Goal: Task Accomplishment & Management: Use online tool/utility

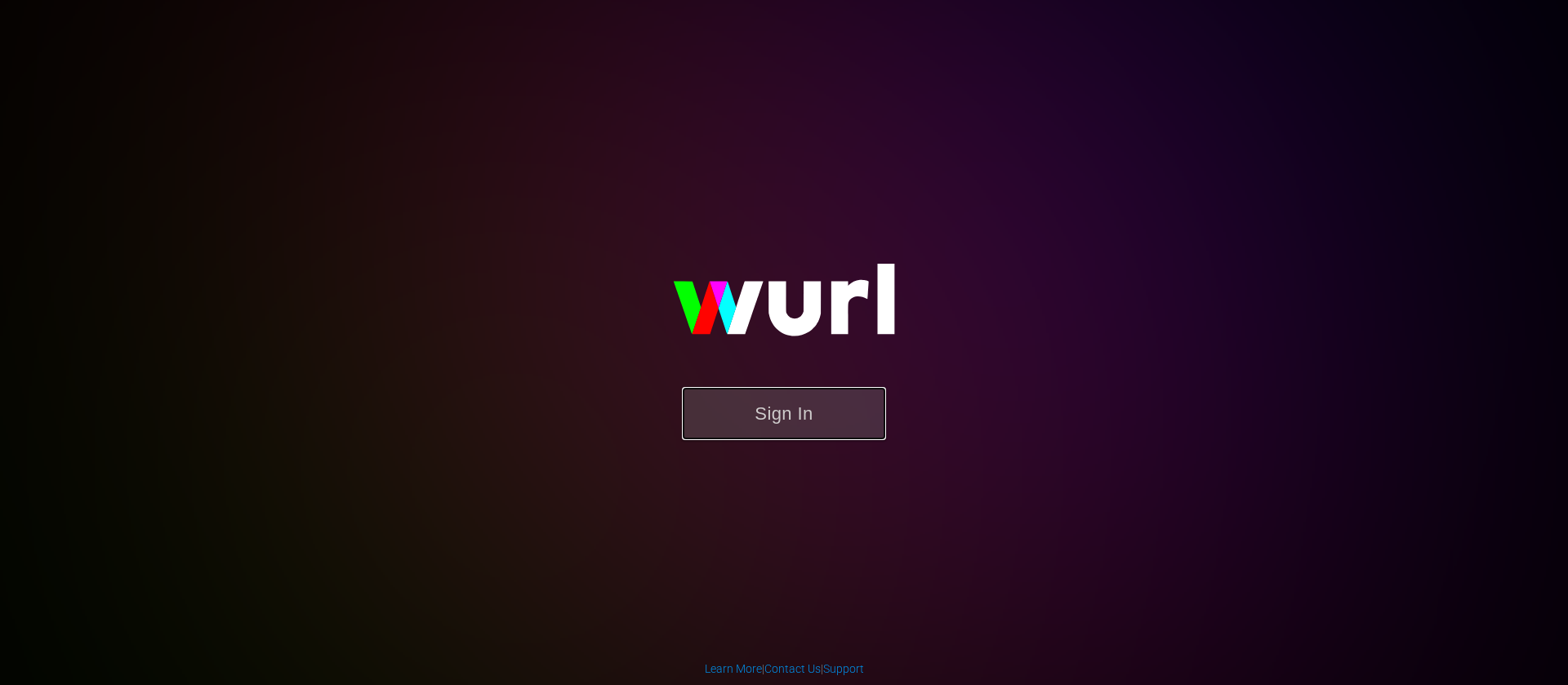
click at [770, 405] on button "Sign In" at bounding box center [783, 412] width 204 height 53
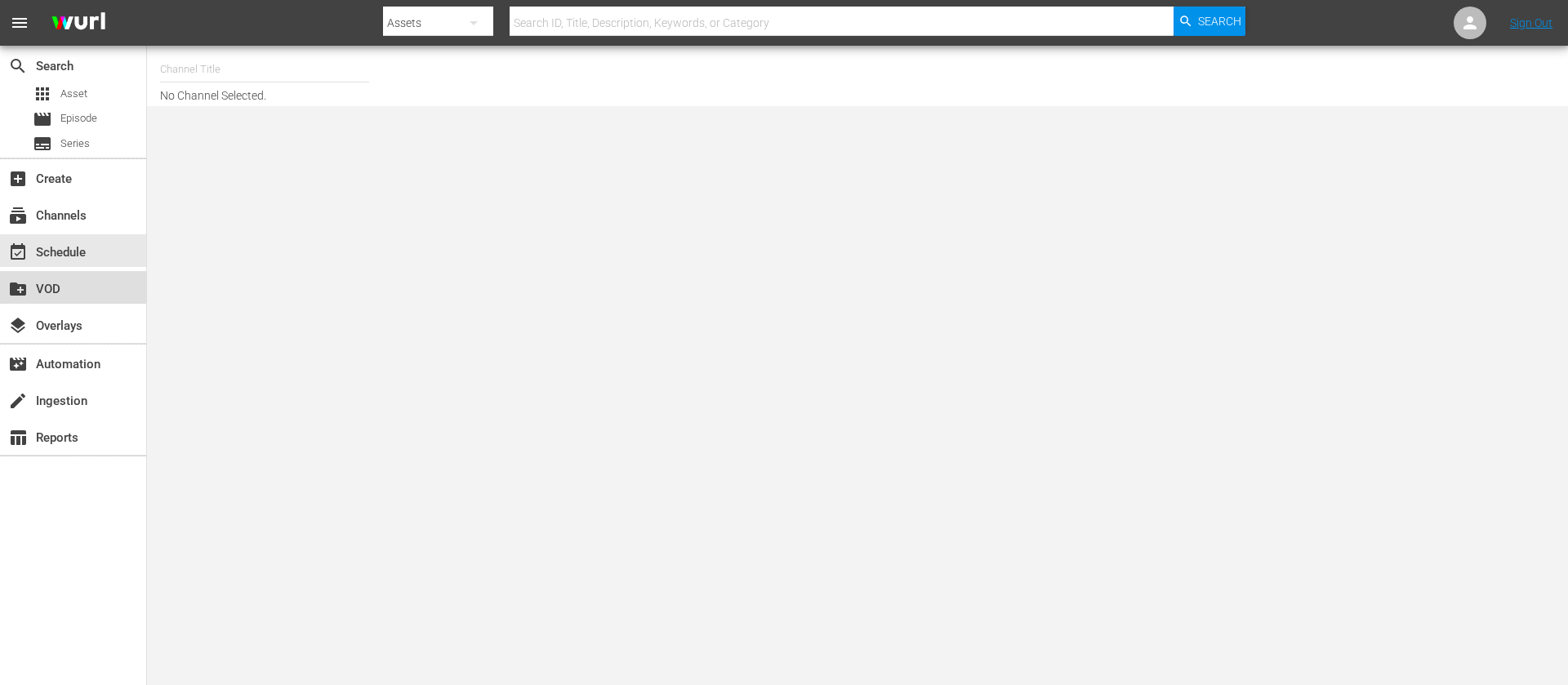
click at [84, 295] on div "create_new_folder VOD" at bounding box center [73, 287] width 146 height 33
click at [49, 289] on div "create_new_folder VOD" at bounding box center [46, 286] width 92 height 14
click at [53, 226] on div "subscriptions Channels" at bounding box center [73, 213] width 146 height 33
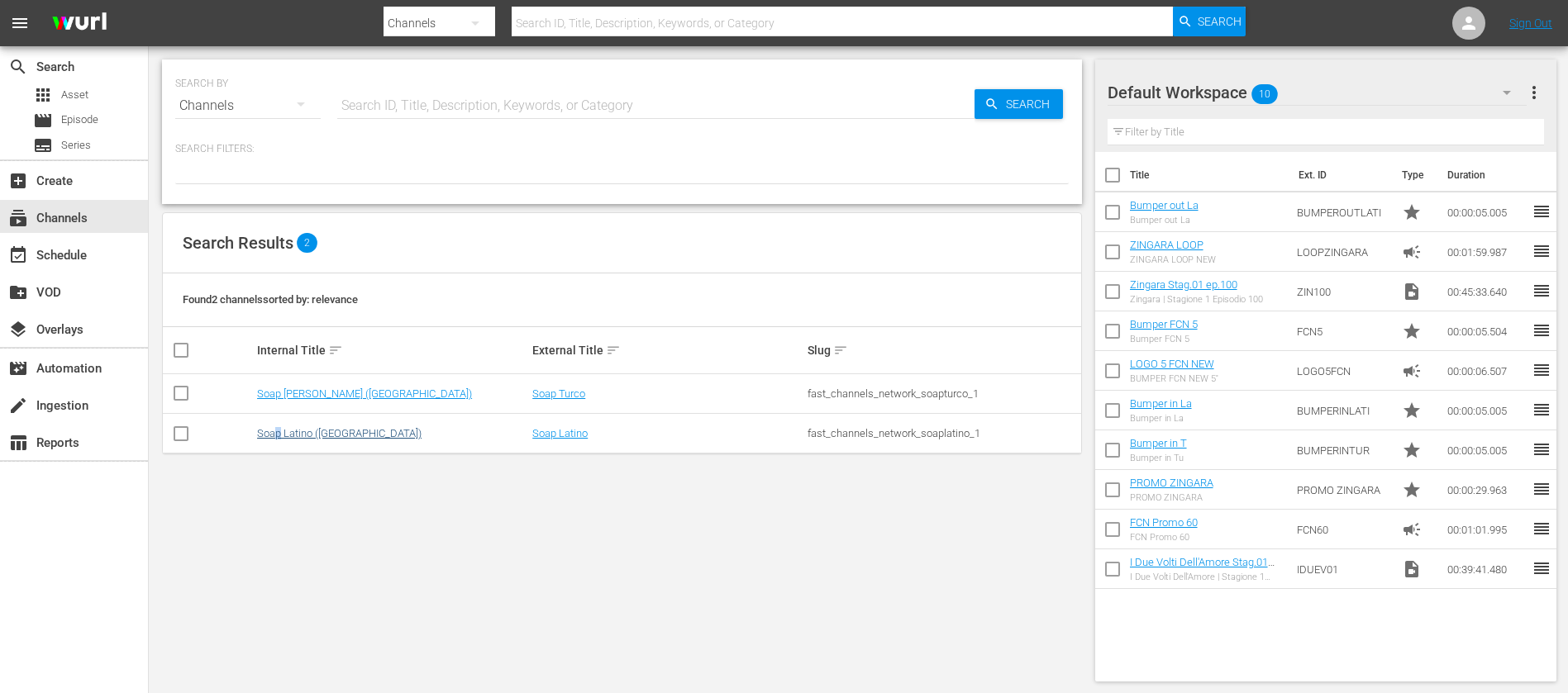
click at [283, 428] on td "Soap Latino ([GEOGRAPHIC_DATA])" at bounding box center [392, 433] width 275 height 40
click at [287, 428] on link "Soap Latino ([GEOGRAPHIC_DATA])" at bounding box center [339, 433] width 165 height 13
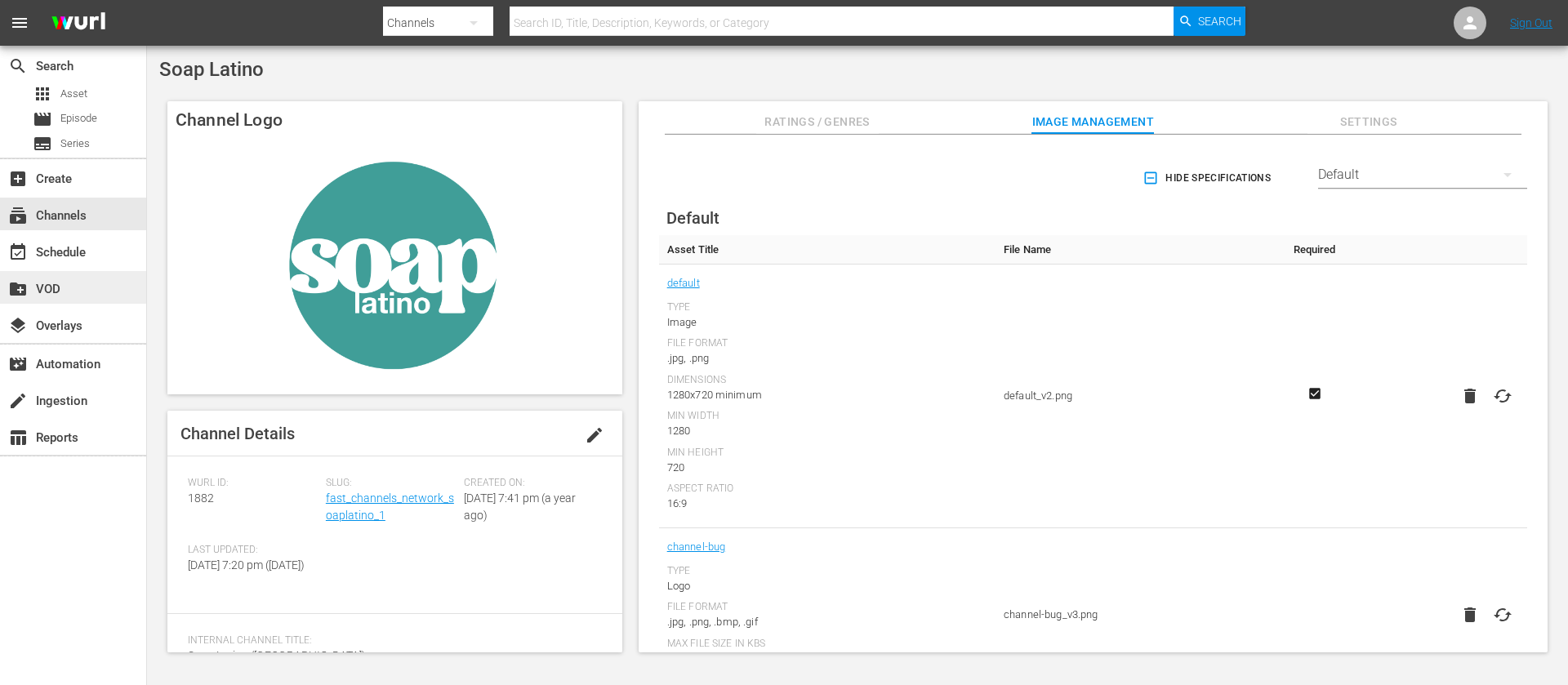
click at [79, 296] on div "create_new_folder VOD" at bounding box center [73, 287] width 146 height 33
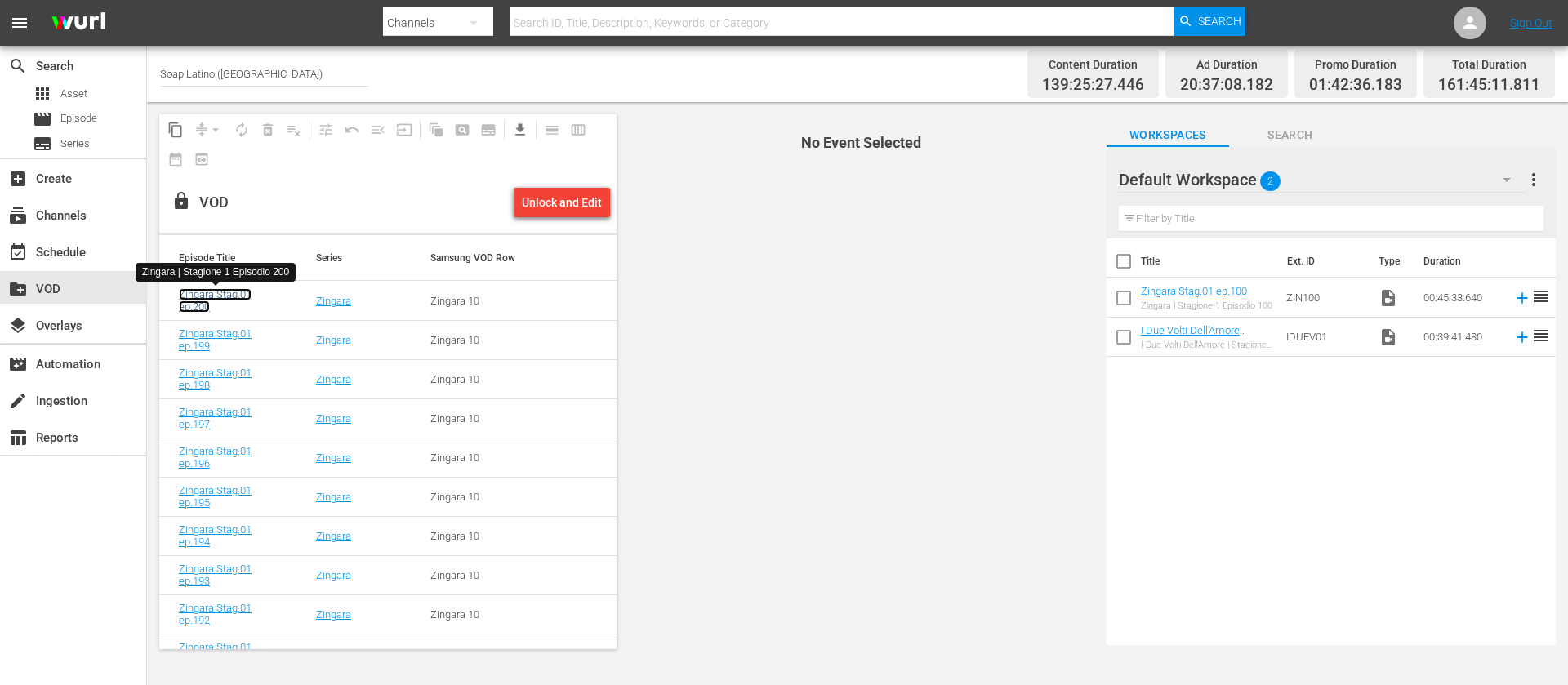
click at [233, 298] on link "Zingara Stag.01 ep.200" at bounding box center [215, 300] width 73 height 25
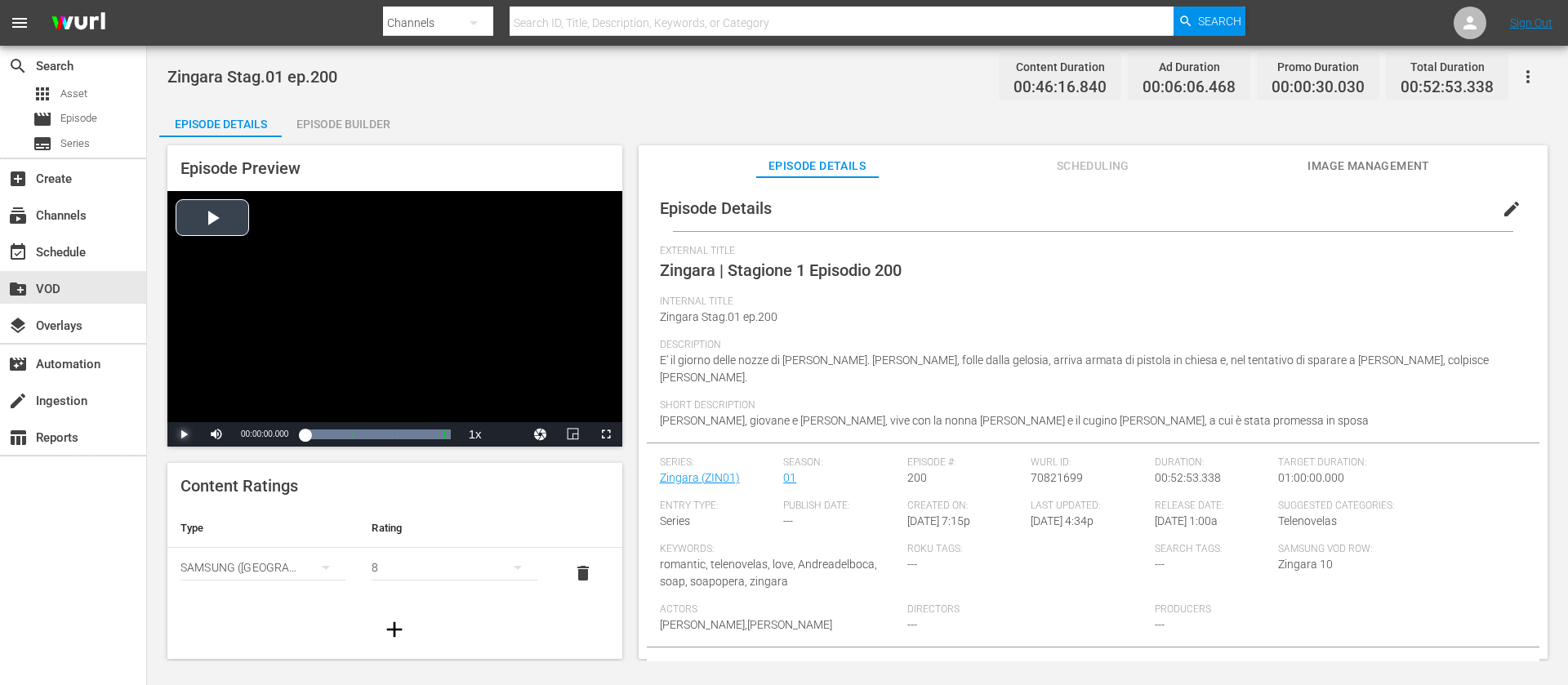
click at [184, 434] on span "Video Player" at bounding box center [184, 434] width 0 height 0
drag, startPoint x: 320, startPoint y: 431, endPoint x: 348, endPoint y: 441, distance: 29.7
click at [348, 441] on div "Loaded : 0.00% 00:16:02.698 Zingara | Stagione 1 Episodio 200 (1/3) 00:00:00.00…" at bounding box center [377, 433] width 146 height 16
click at [1070, 163] on span "Scheduling" at bounding box center [1093, 166] width 123 height 20
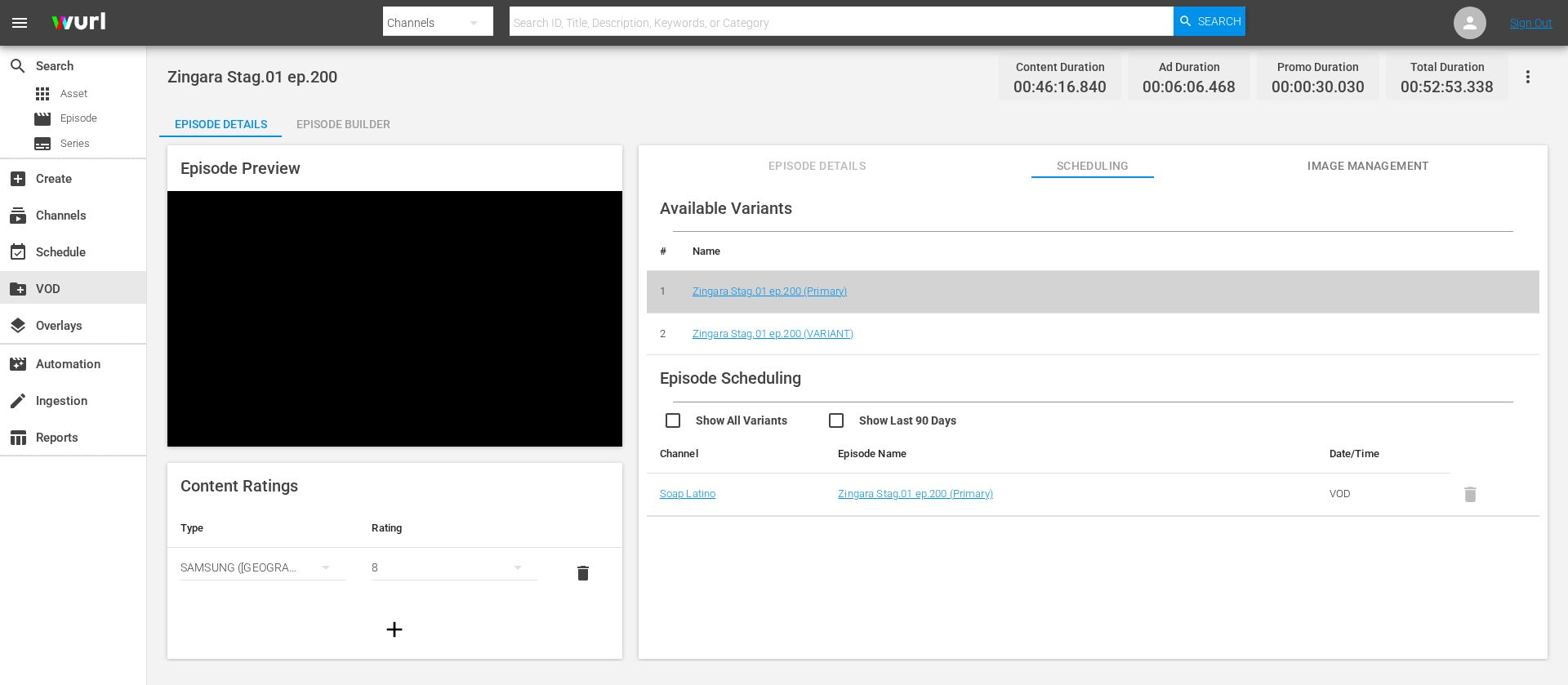
click at [508, 570] on icon "simple table" at bounding box center [518, 567] width 19 height 19
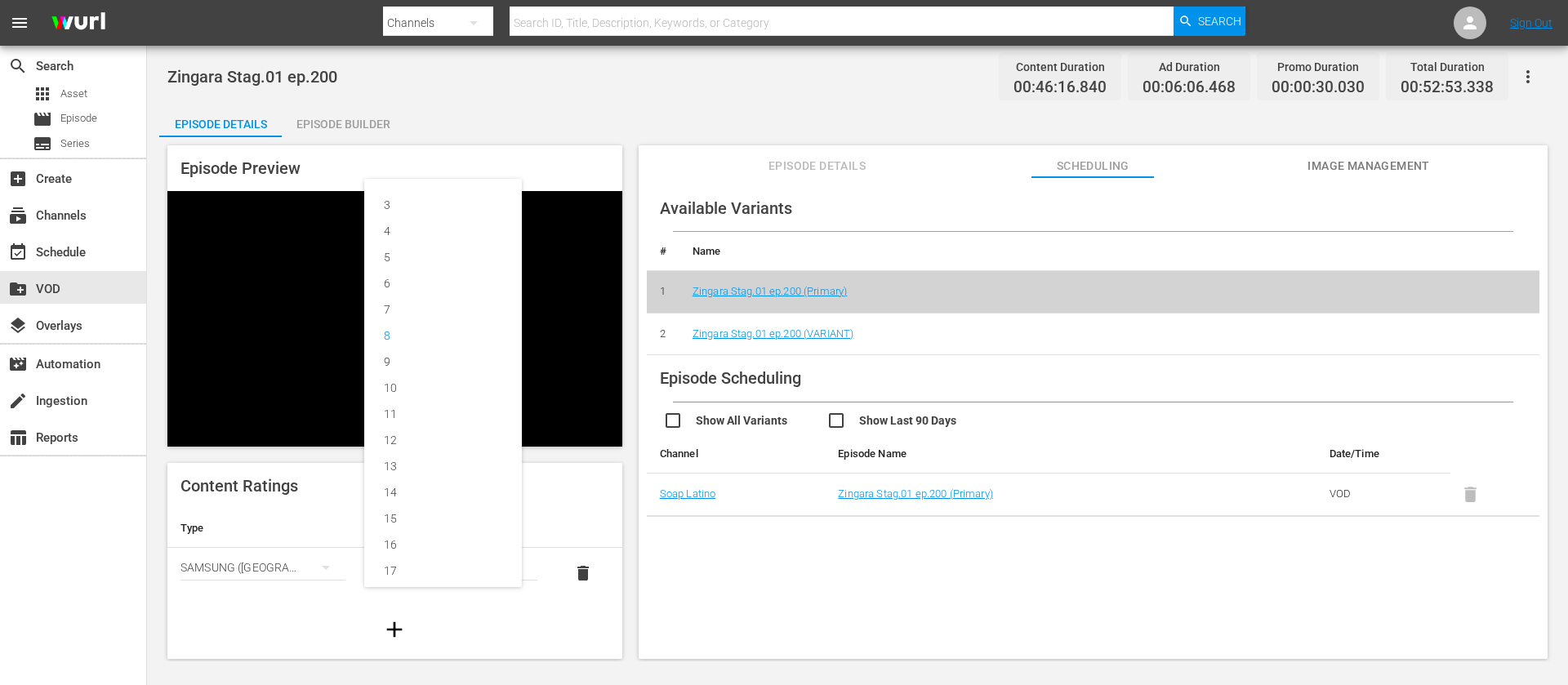
scroll to position [36, 0]
click at [685, 573] on div "3 4 5 6 7 8 9 10 11 12 13 14 15 16 17 18" at bounding box center [784, 342] width 1568 height 685
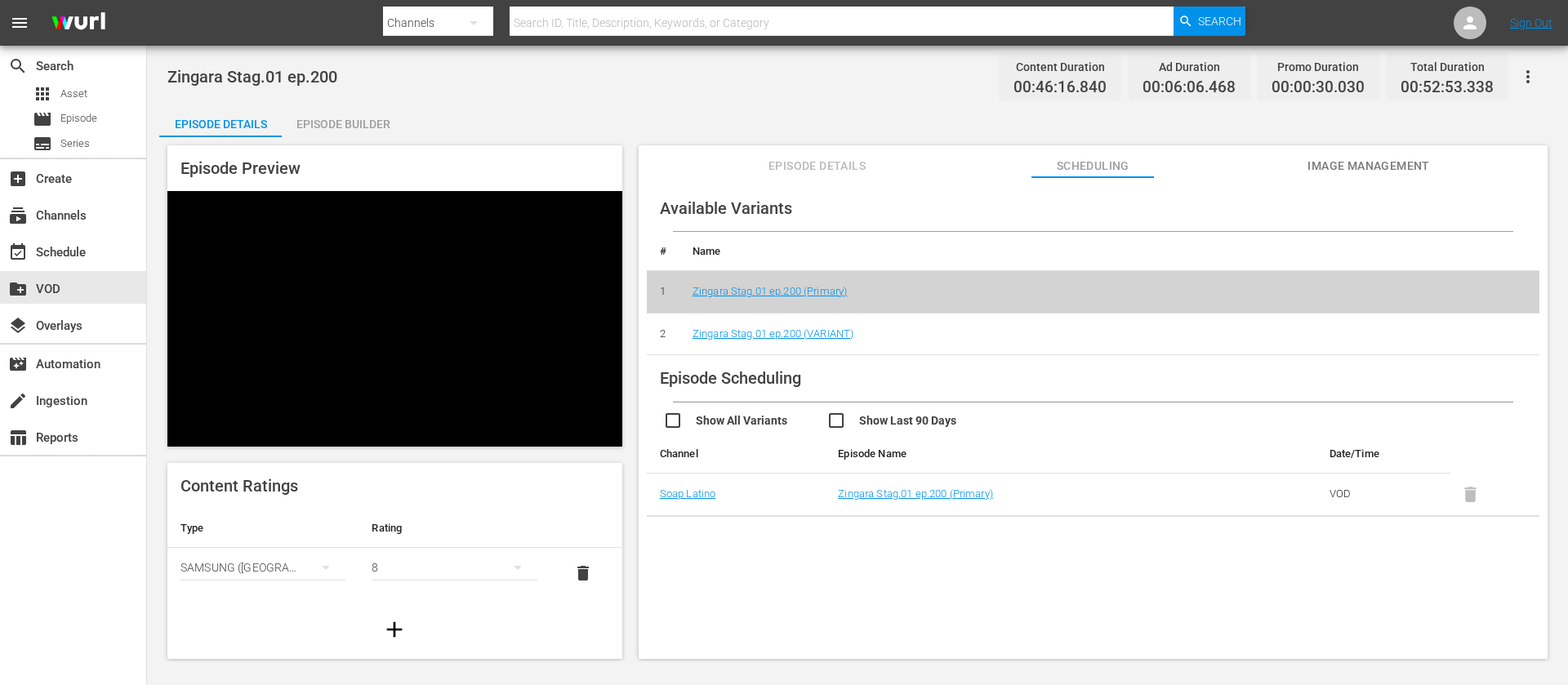
click at [320, 572] on icon "simple table" at bounding box center [325, 567] width 19 height 19
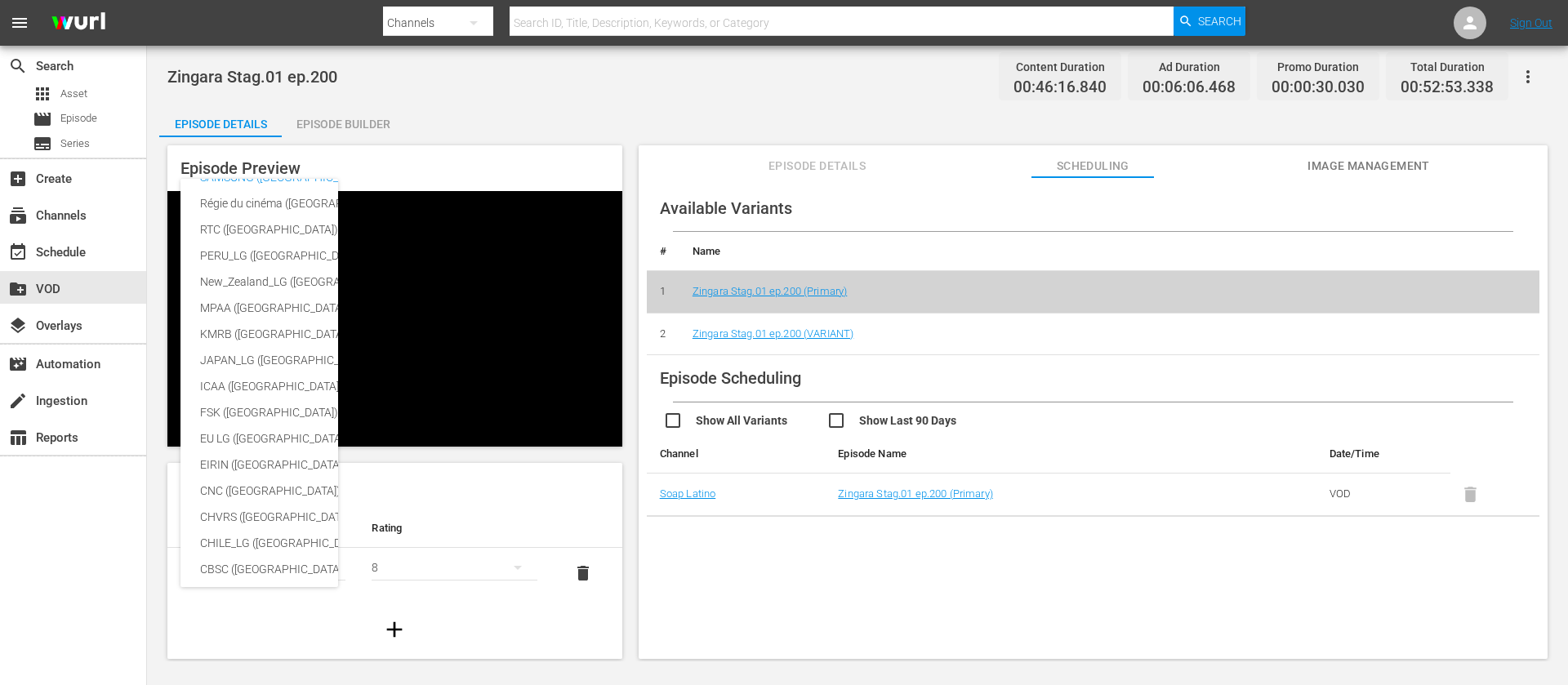
scroll to position [0, 0]
click at [701, 119] on div "USA_PR ([GEOGRAPHIC_DATA] ([GEOGRAPHIC_DATA])) SNJ ([GEOGRAPHIC_DATA]) SAMSUNG_…" at bounding box center [784, 342] width 1568 height 685
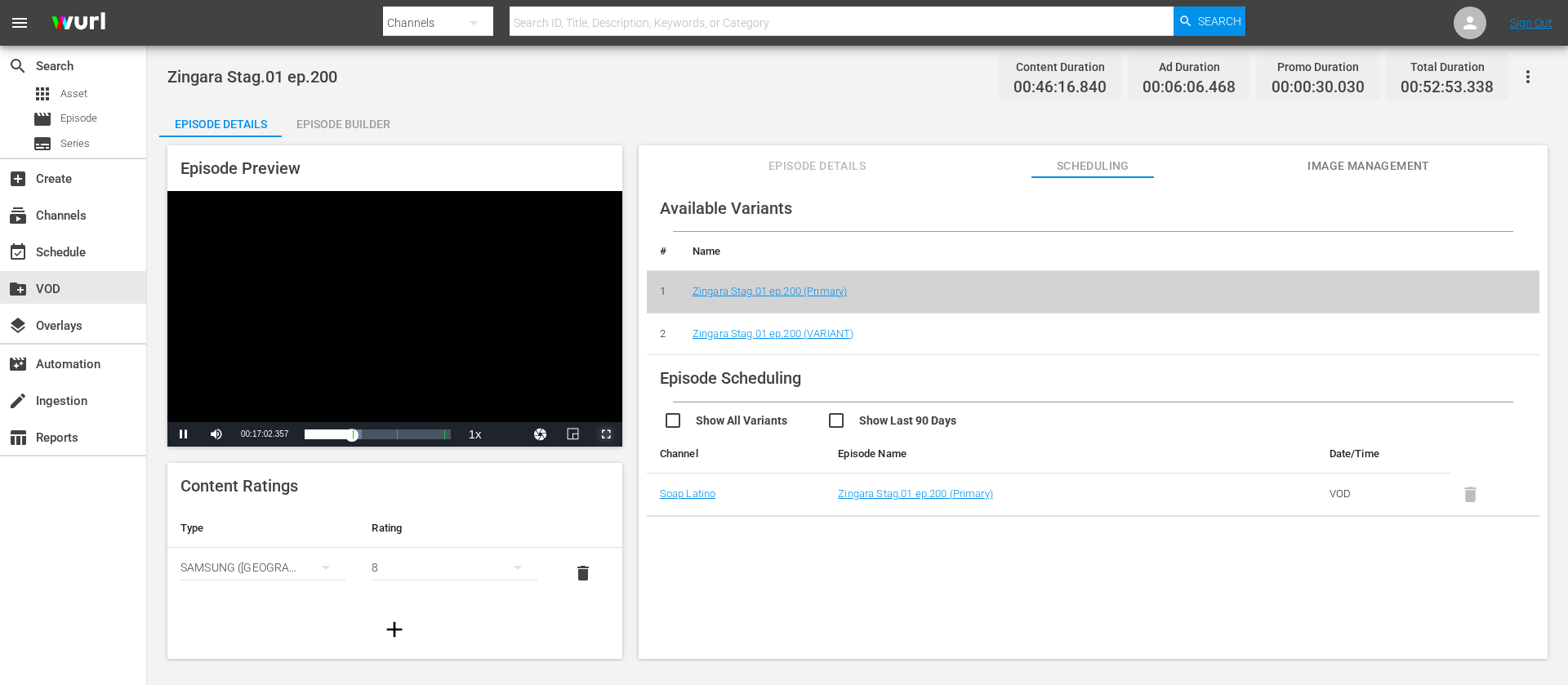
click at [606, 434] on span "Video Player" at bounding box center [606, 434] width 0 height 0
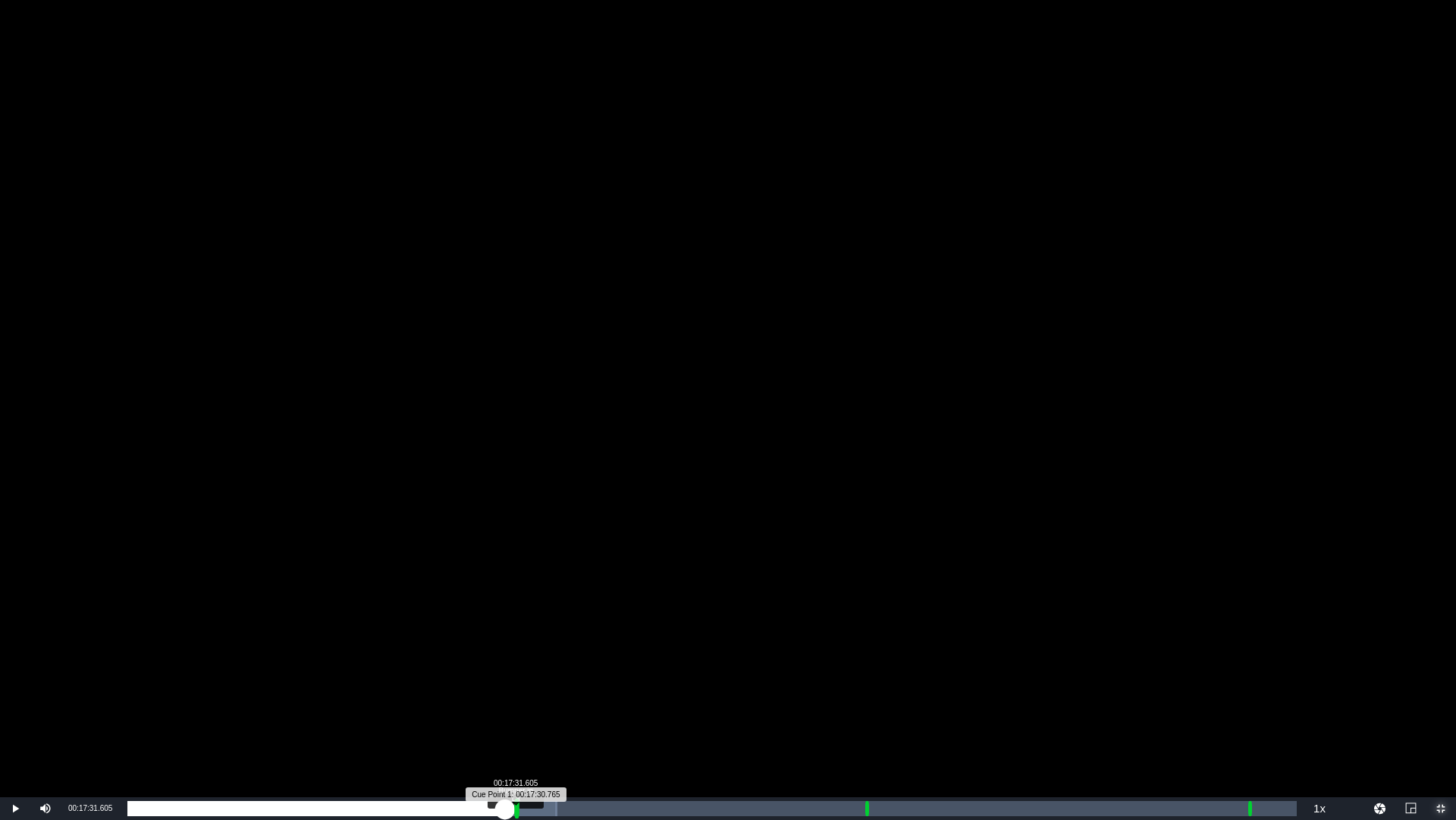
click at [515, 636] on div "Progress Bar" at bounding box center [516, 808] width 4 height 20
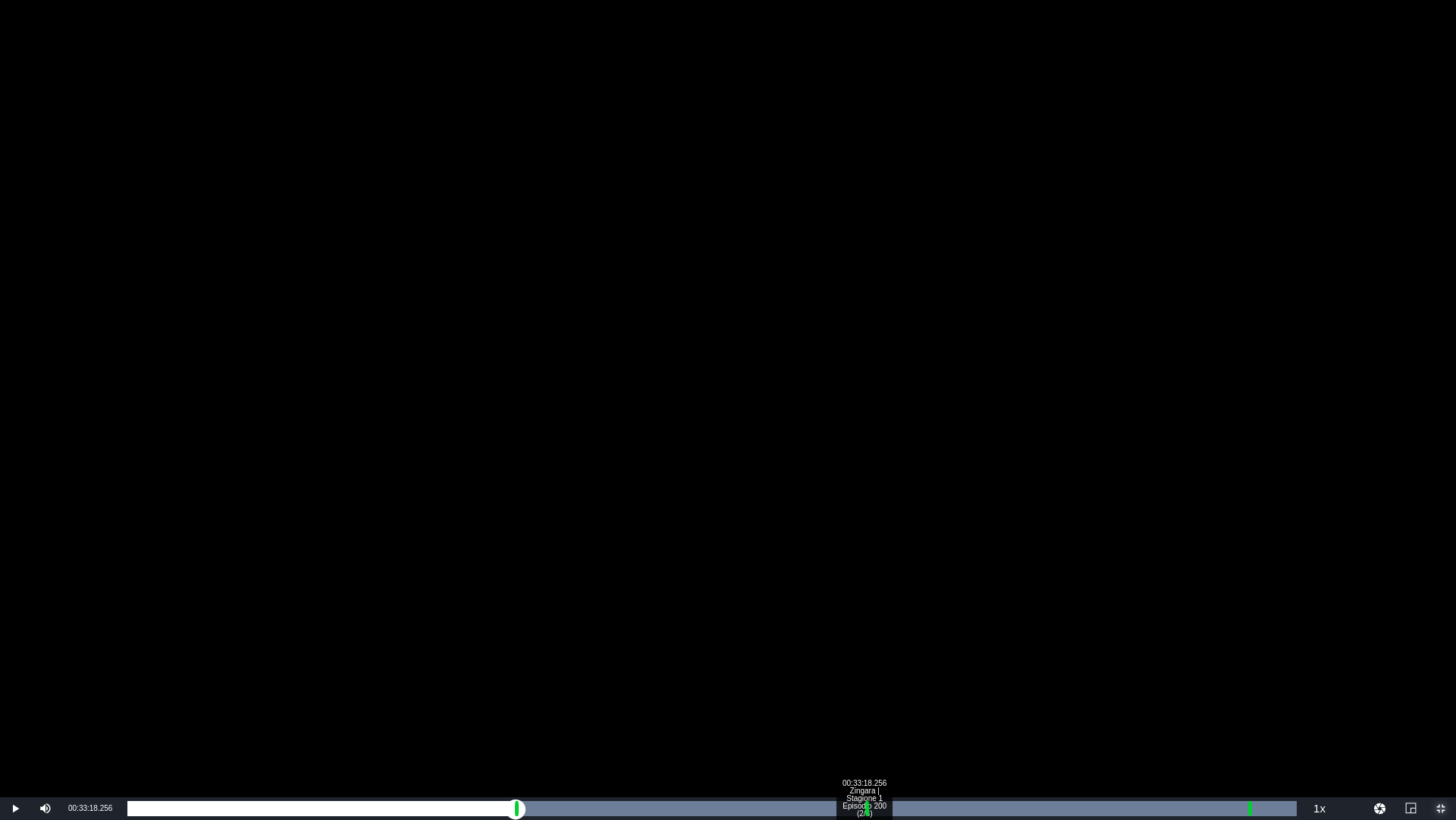
click at [864, 636] on div "00:33:18.256 Zingara | Stagione 1 Episodio 200 (2/3)" at bounding box center [864, 808] width 1 height 15
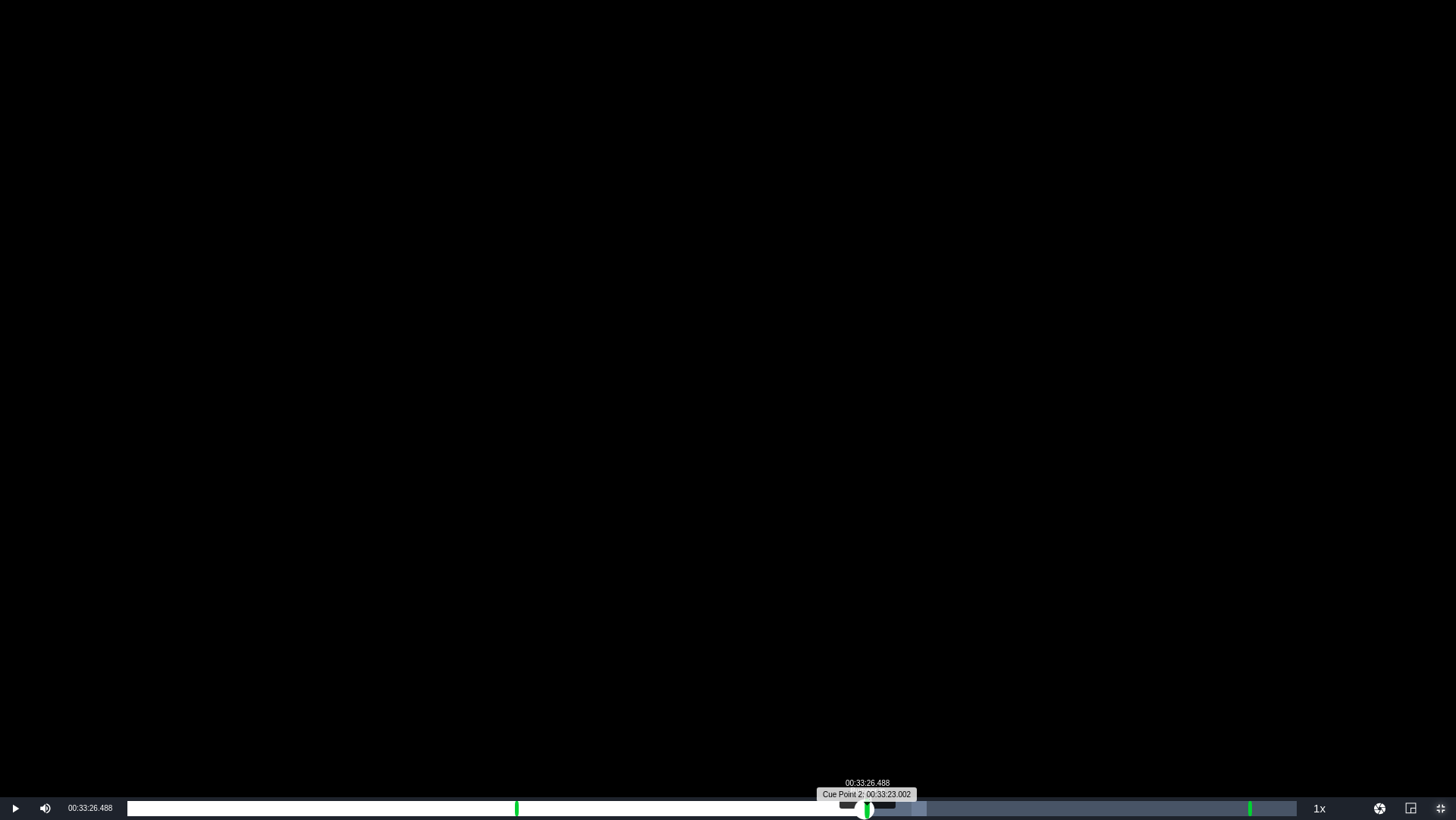
click at [867, 636] on div "Progress Bar" at bounding box center [868, 808] width 4 height 20
click at [1246, 636] on div "Loaded : 9.96% 00:50:35.456 Zingara | Stagione 1 Episodio 200 (3/3) 00:00:01.52…" at bounding box center [712, 808] width 1170 height 15
click at [1246, 636] on div "00:46:12.092" at bounding box center [686, 808] width 1119 height 15
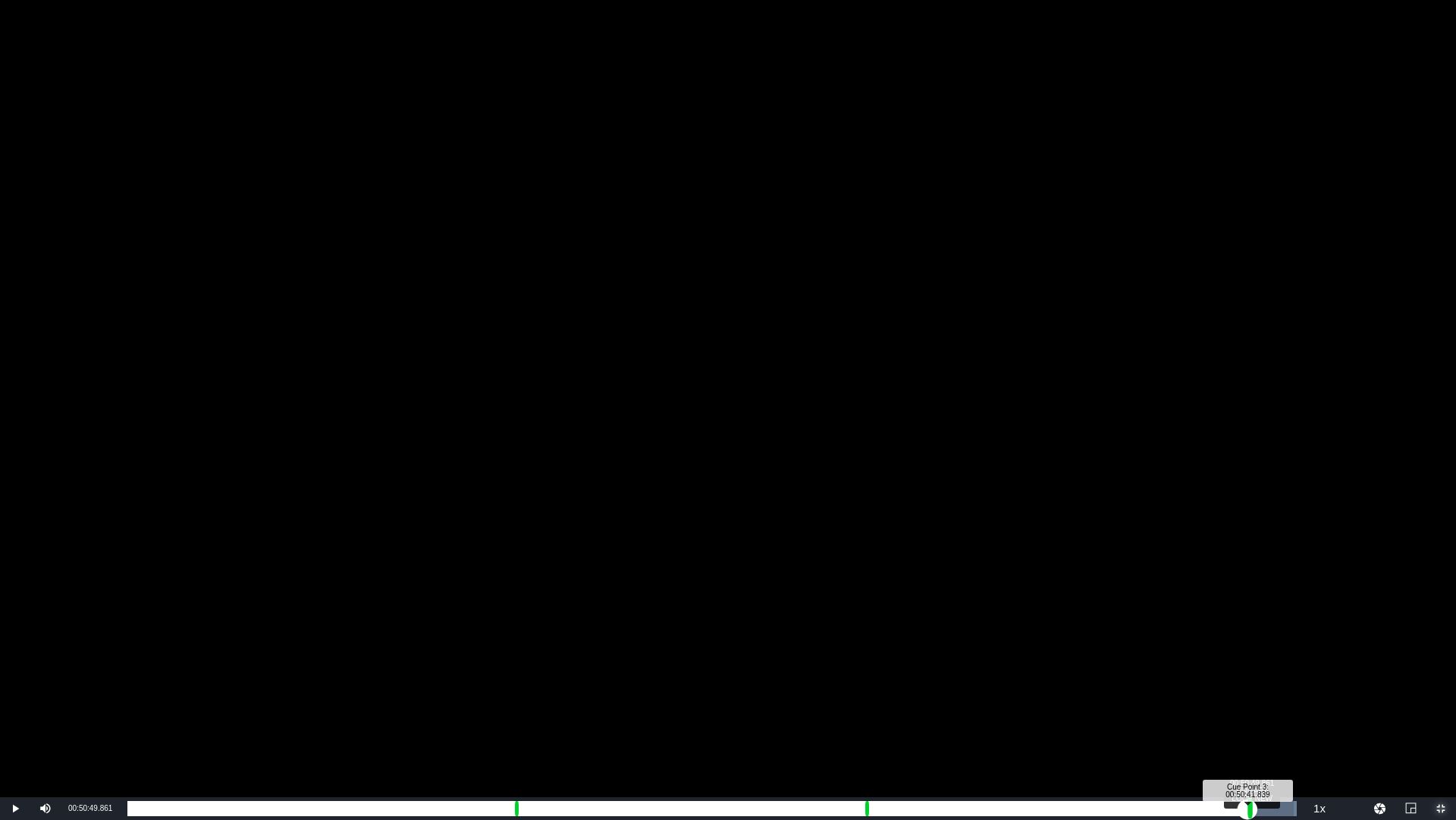
click at [1252, 636] on div "Progress Bar" at bounding box center [1250, 808] width 4 height 20
click at [1252, 636] on div "00:00:04.324" at bounding box center [689, 808] width 1124 height 15
click at [1280, 636] on div "Loaded : 30.01% 00:52:08.063 ZINGARA LOOP NEW 00:00:35.944 [GEOGRAPHIC_DATA] 3:…" at bounding box center [712, 808] width 1170 height 15
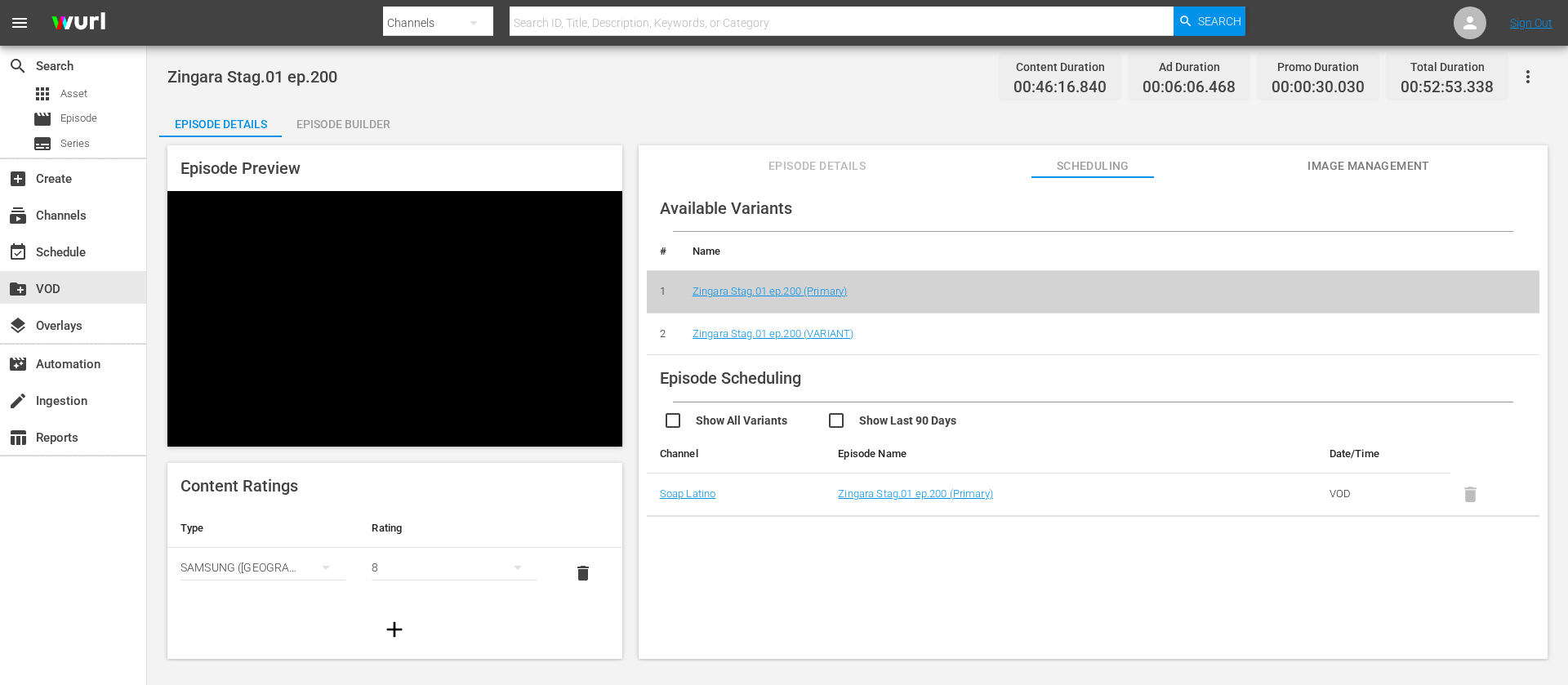
click at [1358, 164] on span "Image Management" at bounding box center [1369, 166] width 123 height 20
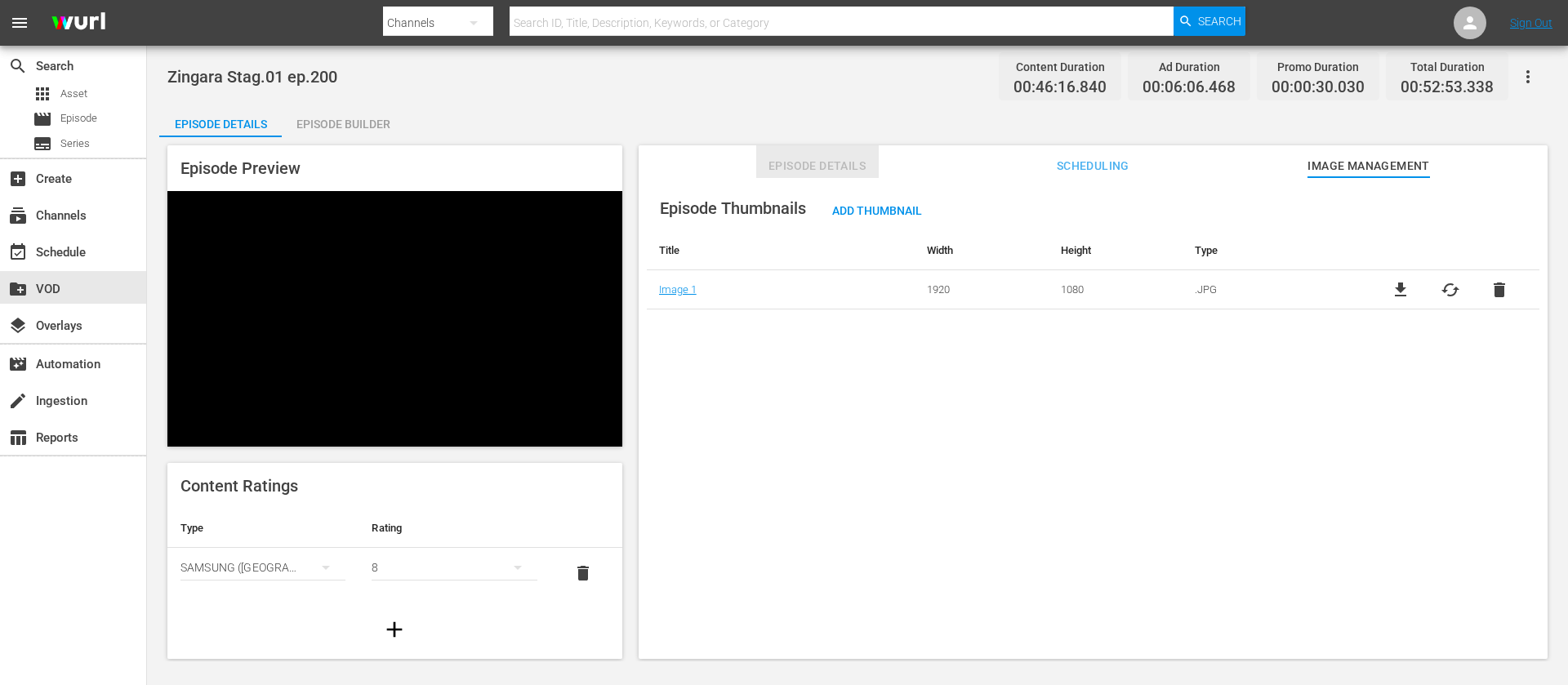
click at [775, 166] on span "Episode Details" at bounding box center [818, 166] width 123 height 20
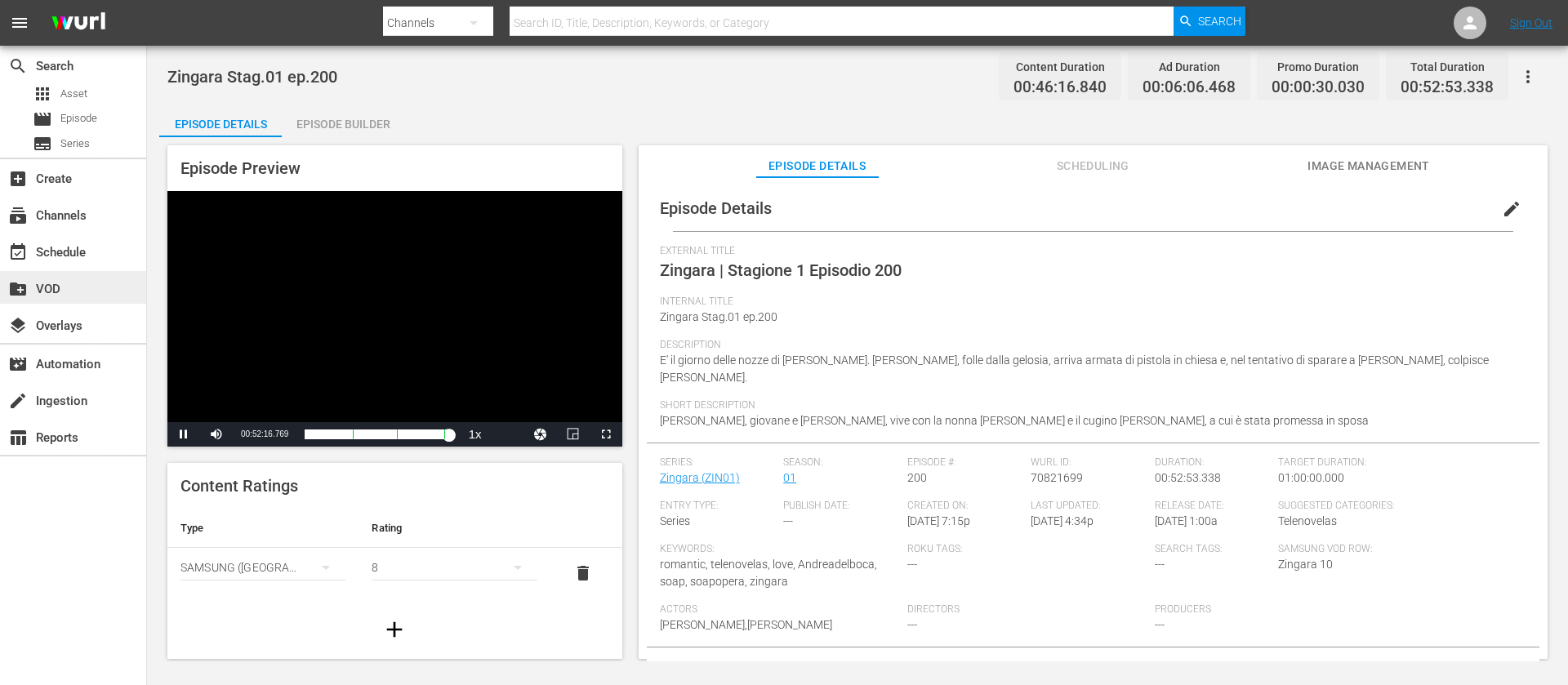
click at [31, 279] on div "create_new_folder VOD" at bounding box center [46, 286] width 92 height 14
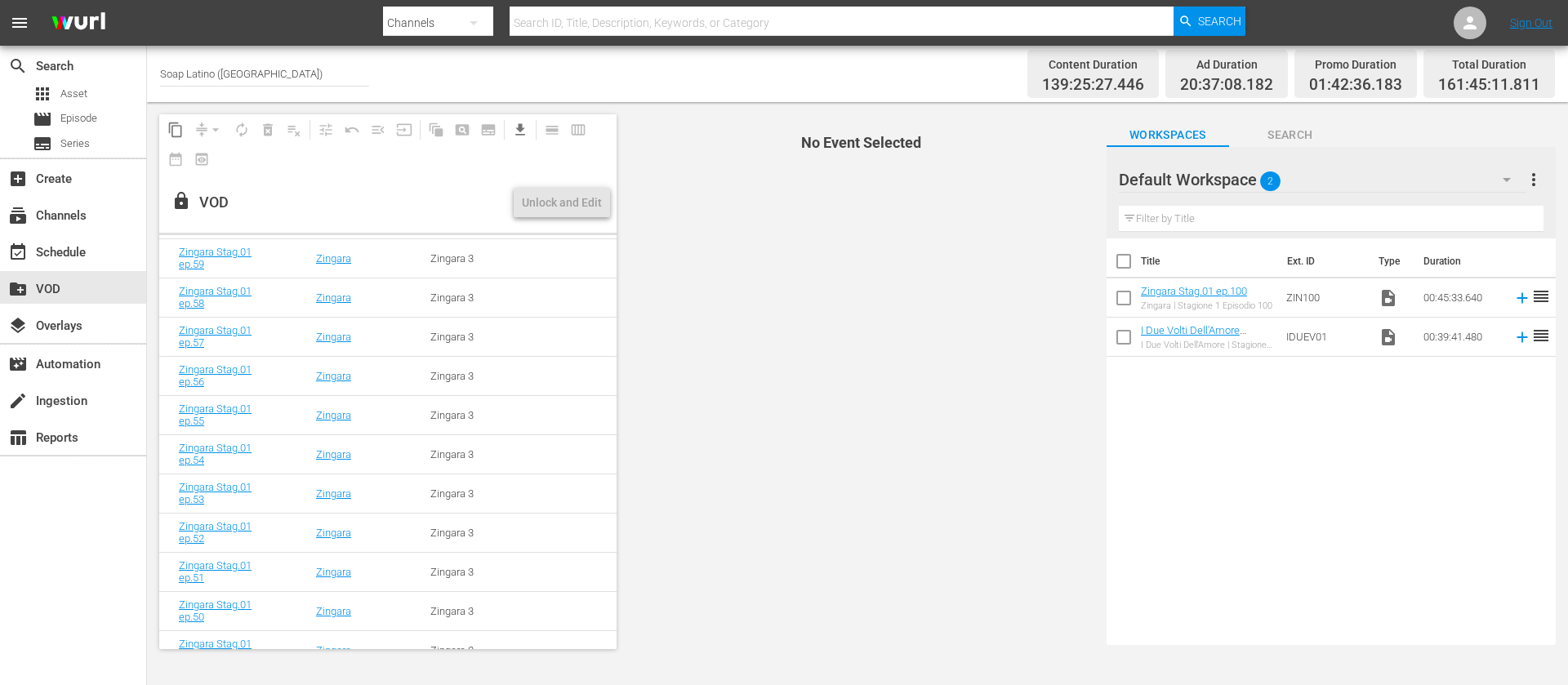
scroll to position [5550, 0]
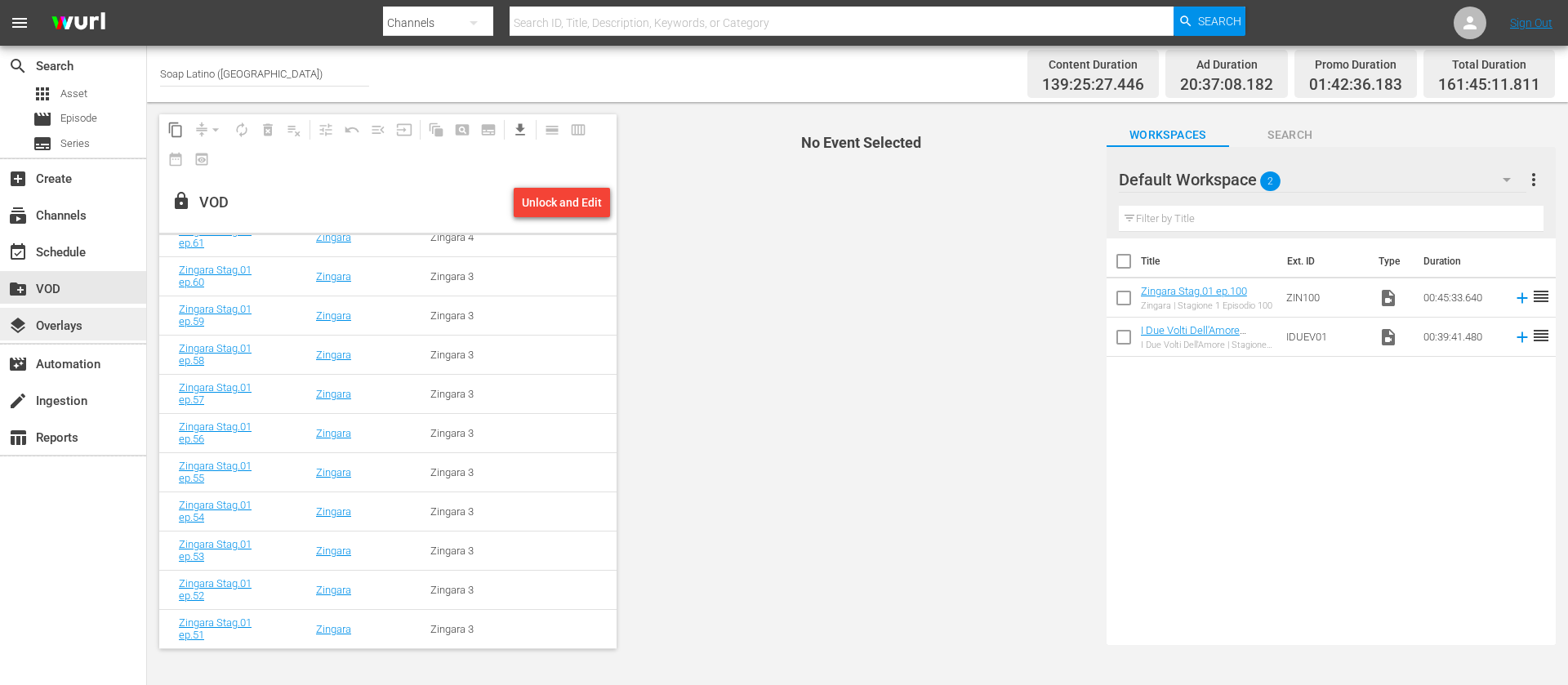
click at [96, 318] on div "layers Overlays" at bounding box center [73, 324] width 146 height 33
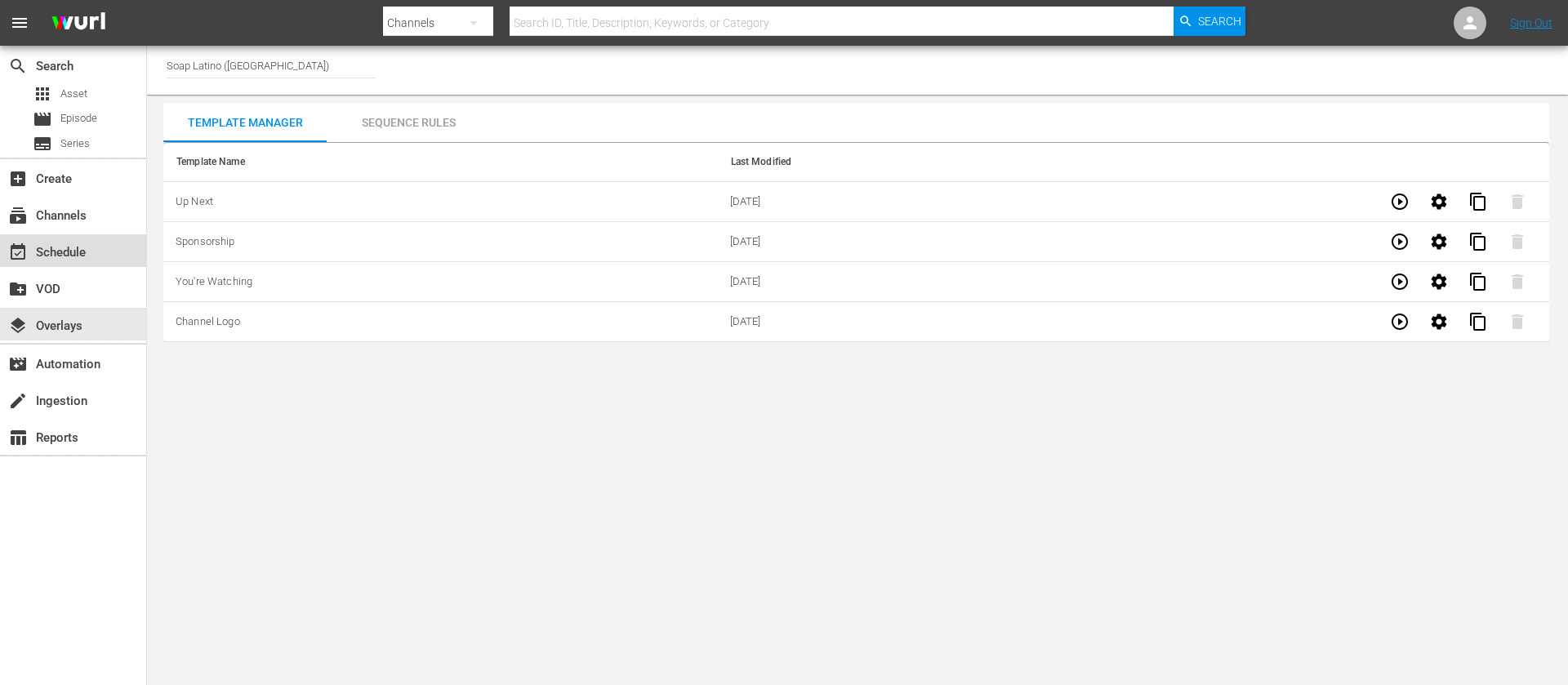
click at [85, 254] on div "event_available Schedule" at bounding box center [46, 249] width 92 height 14
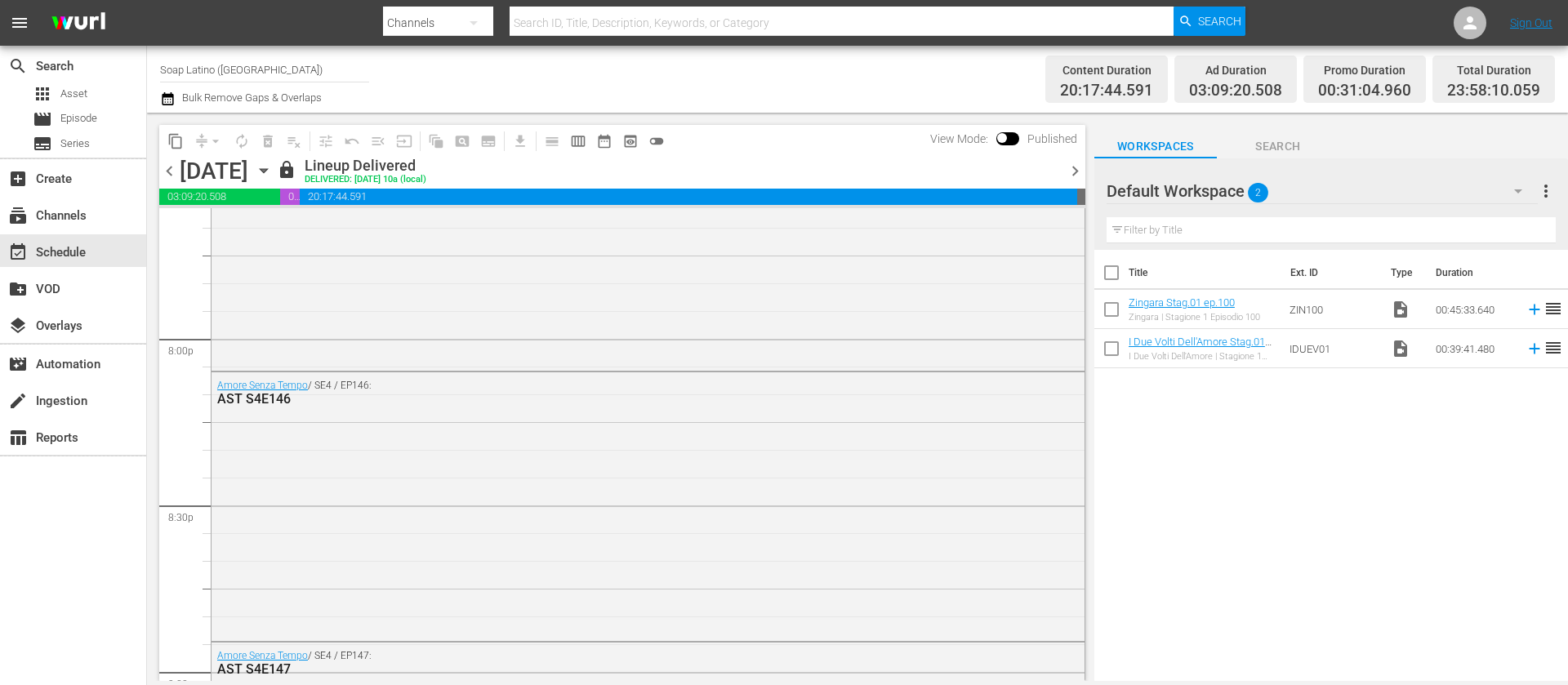
scroll to position [7347, 0]
